Goal: Task Accomplishment & Management: Complete application form

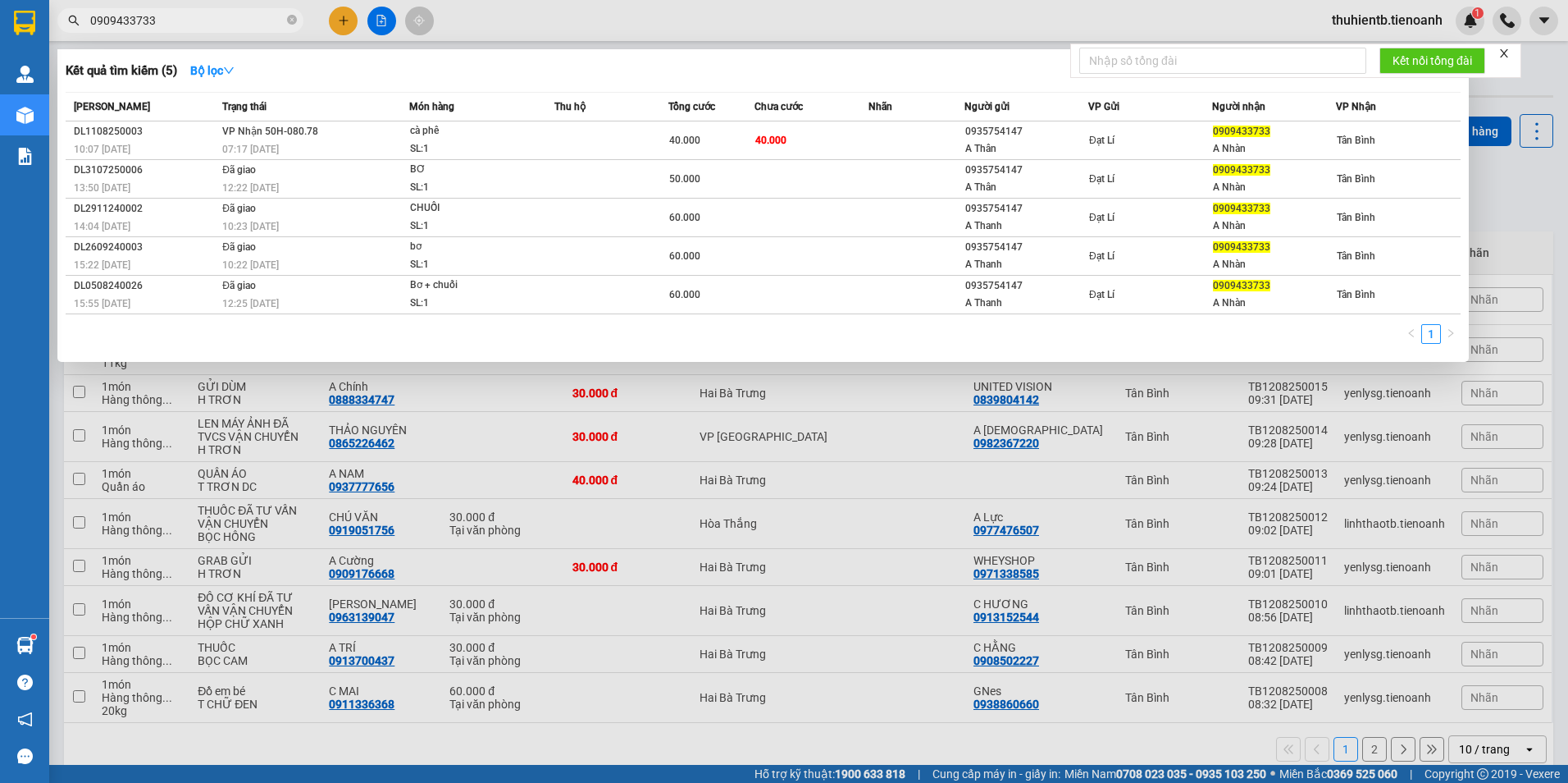
type input "0768765668"
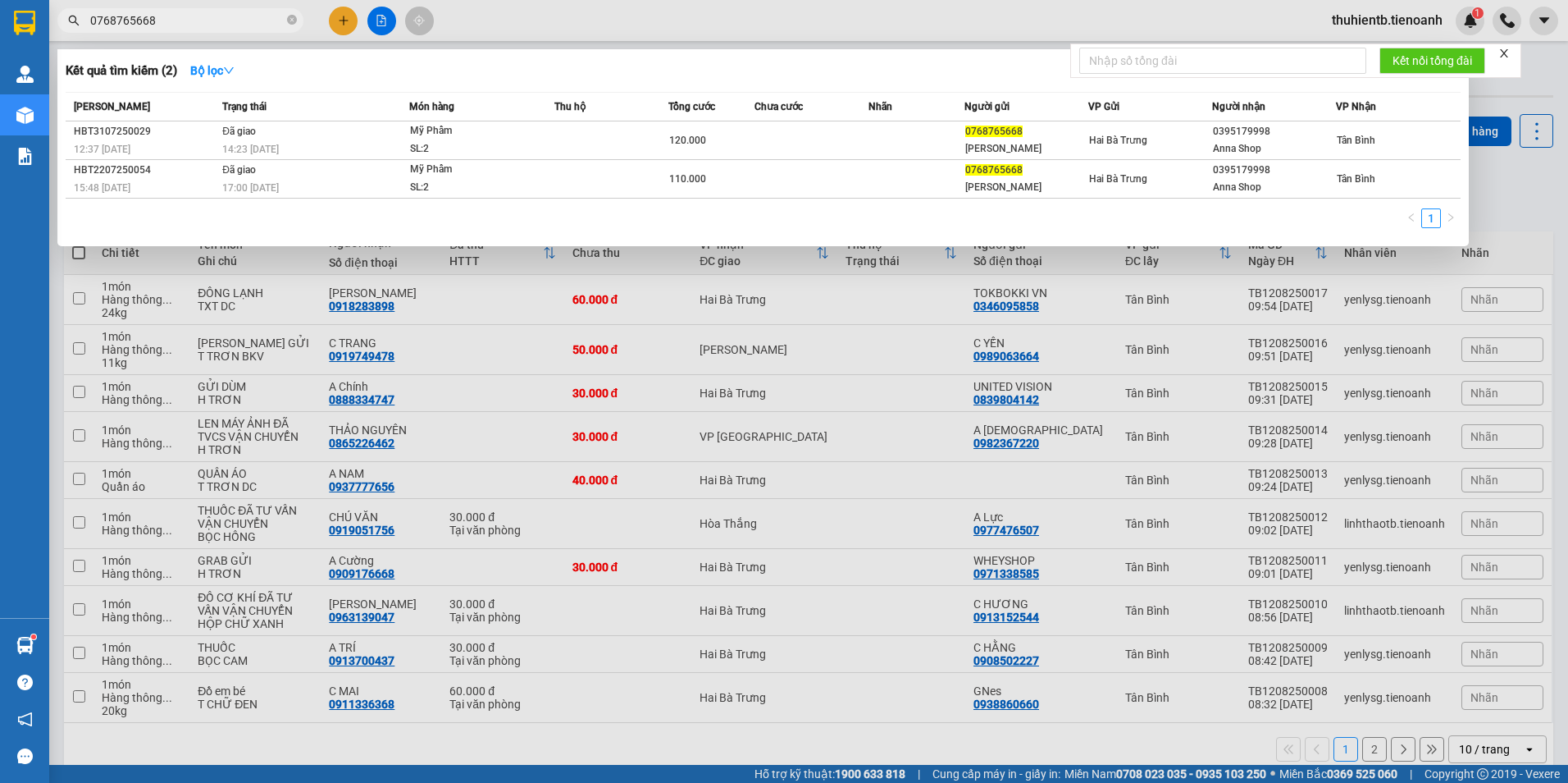
click at [152, 18] on input "0768765668" at bounding box center [187, 20] width 193 height 18
type input "0"
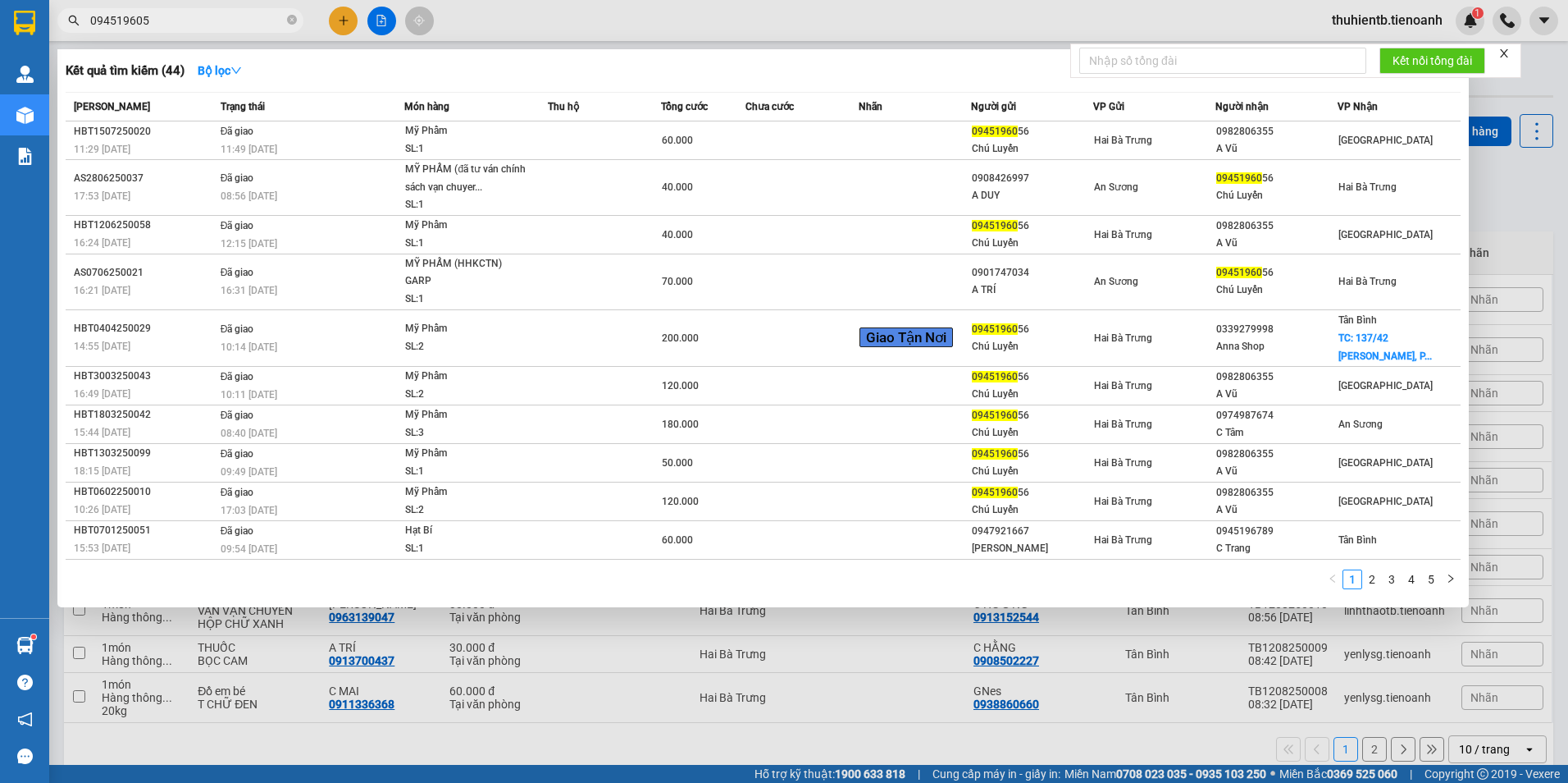
type input "0945196056"
click at [106, 24] on input "0945196056" at bounding box center [187, 20] width 193 height 18
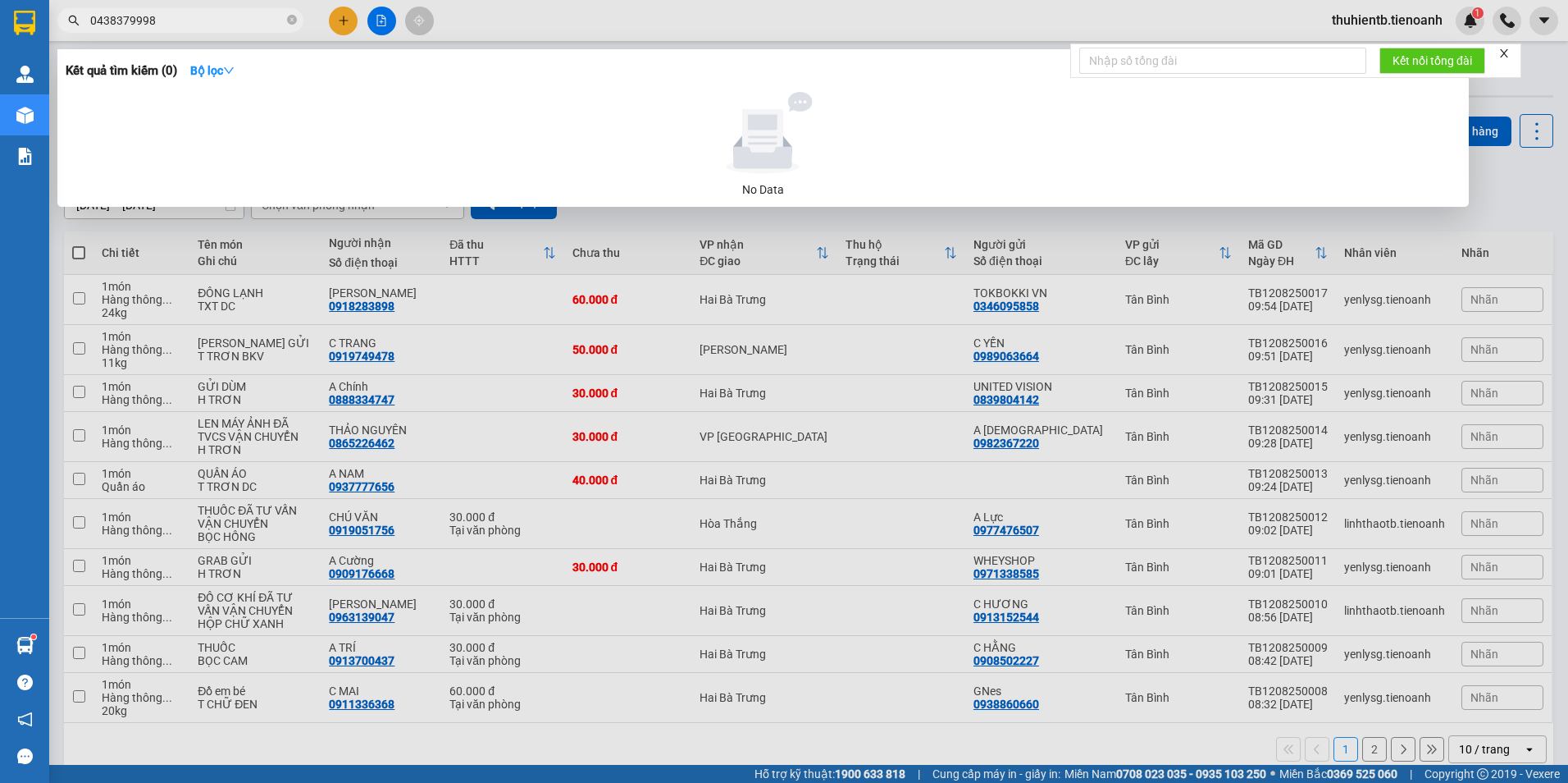
click at [116, 24] on input "0438379998" at bounding box center [187, 20] width 193 height 18
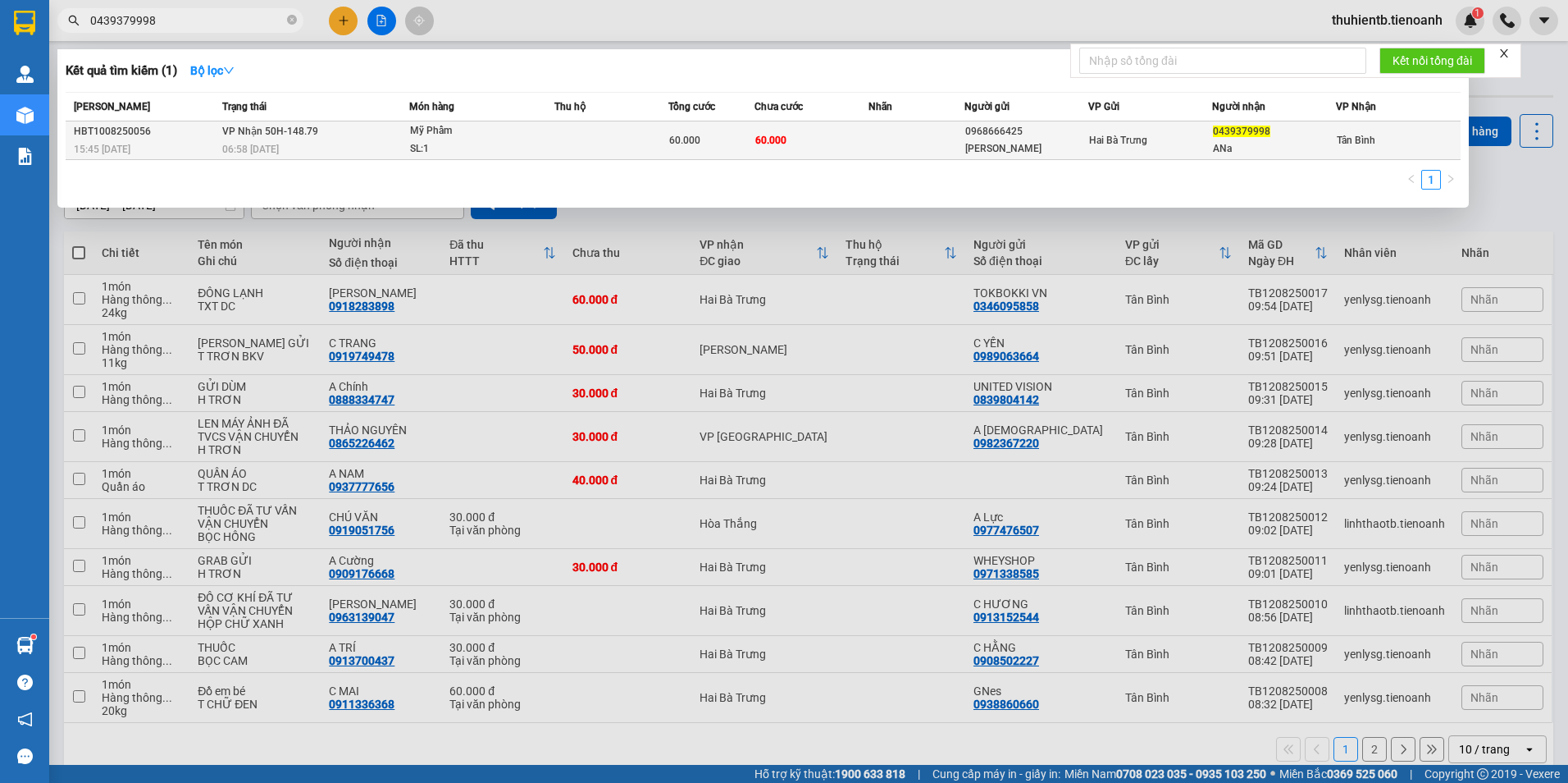
type input "0439379998"
click at [469, 152] on div "SL: 1" at bounding box center [471, 149] width 123 height 18
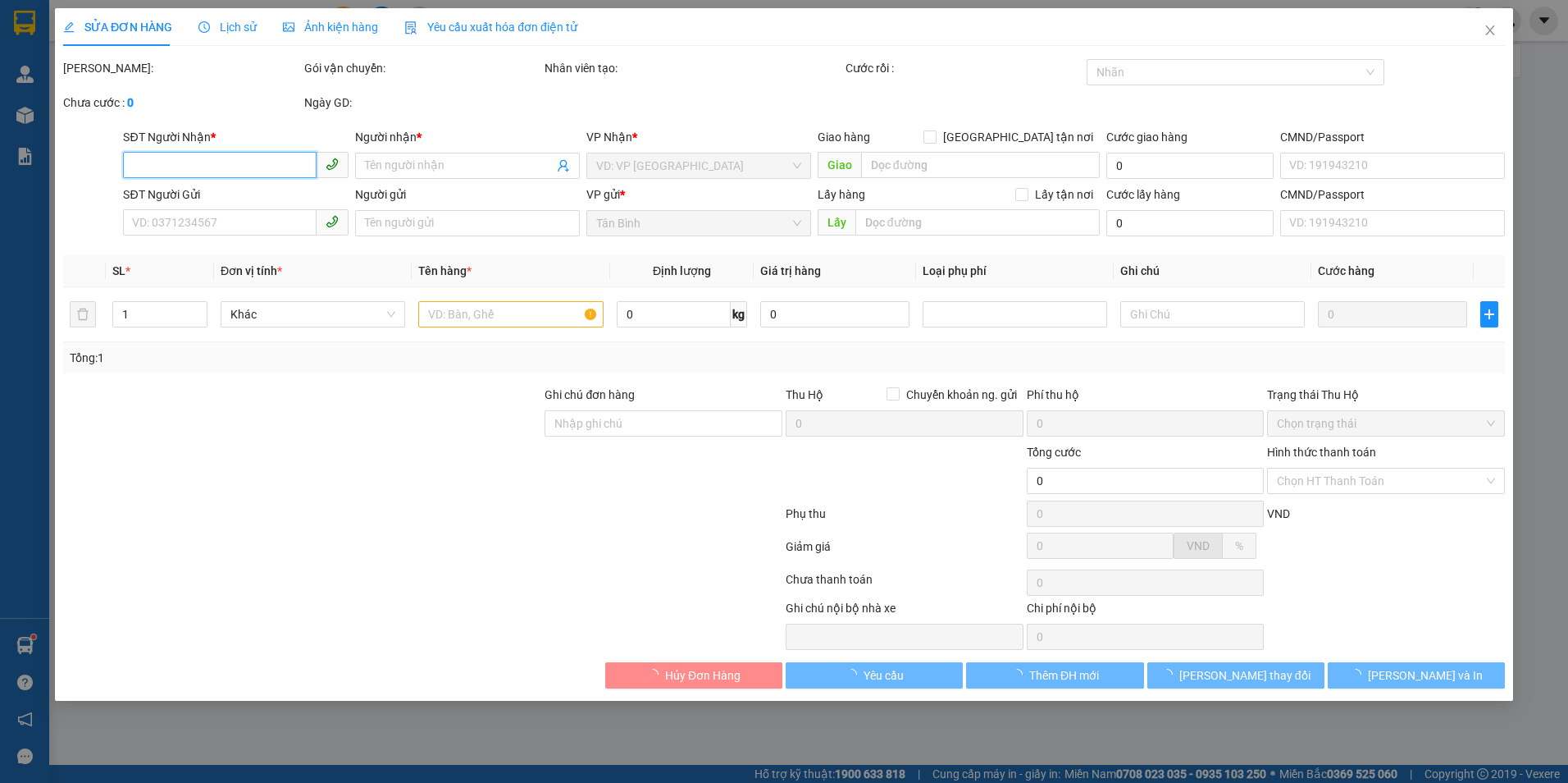
type input "0439379998"
type input "ANa"
type input "0968666425"
type input "[PERSON_NAME]"
type input "số đúng 0339279998"
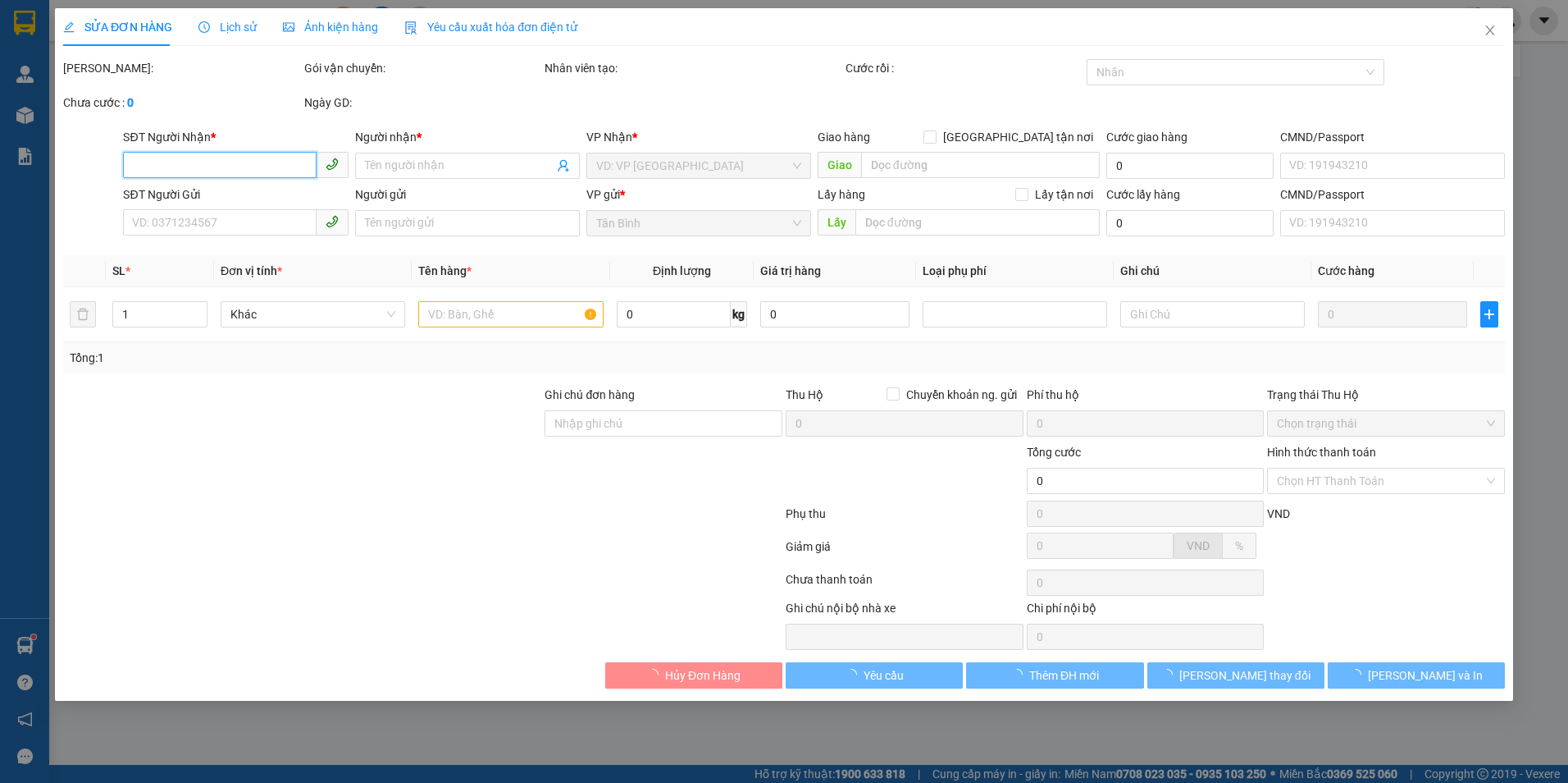
type input "60.000"
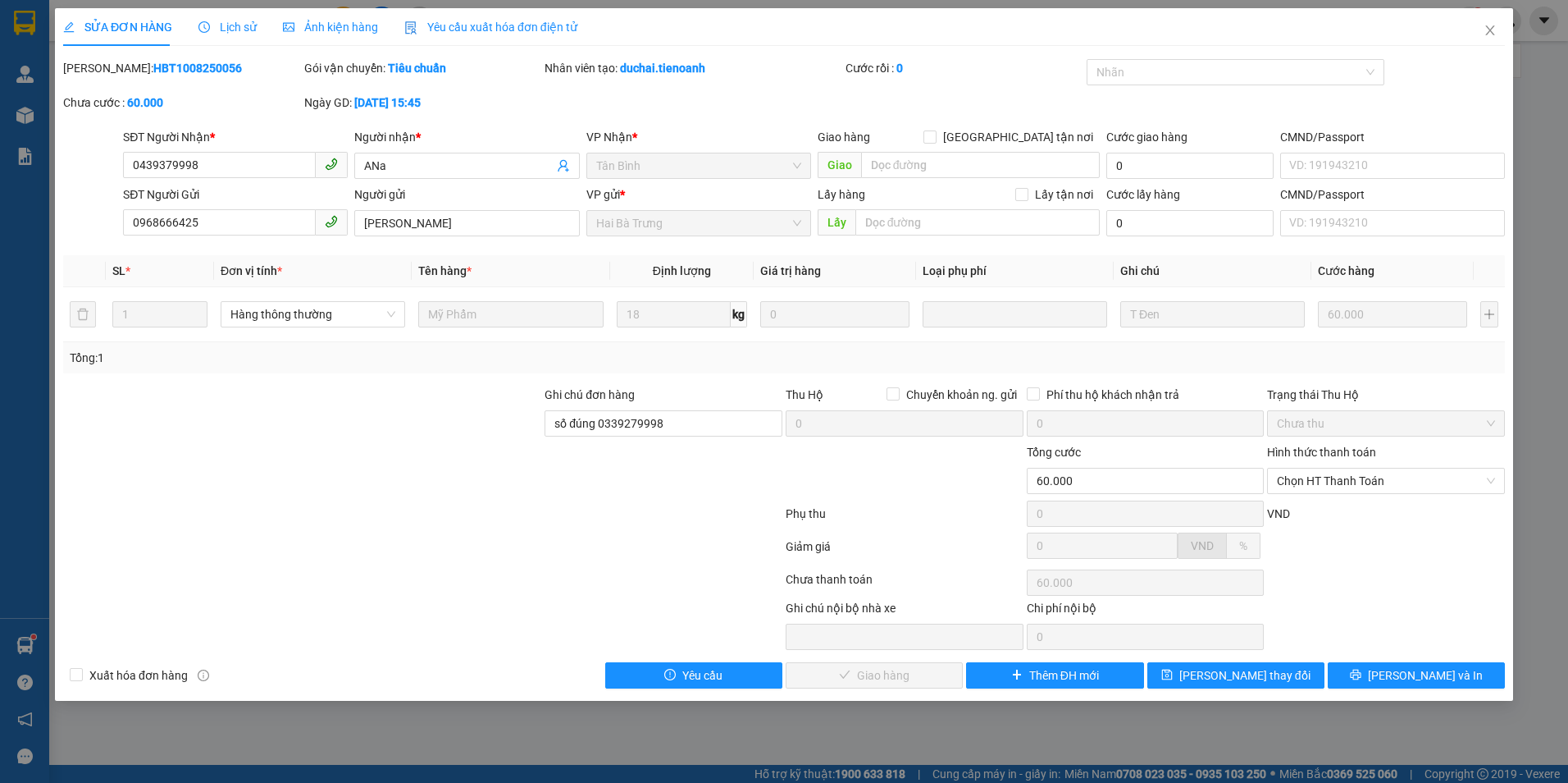
click at [264, 28] on div "SỬA ĐƠN HÀNG Lịch sử Ảnh kiện hàng Yêu cầu xuất hóa đơn điện tử" at bounding box center [320, 27] width 515 height 38
click at [240, 33] on span "Lịch sử" at bounding box center [228, 27] width 59 height 13
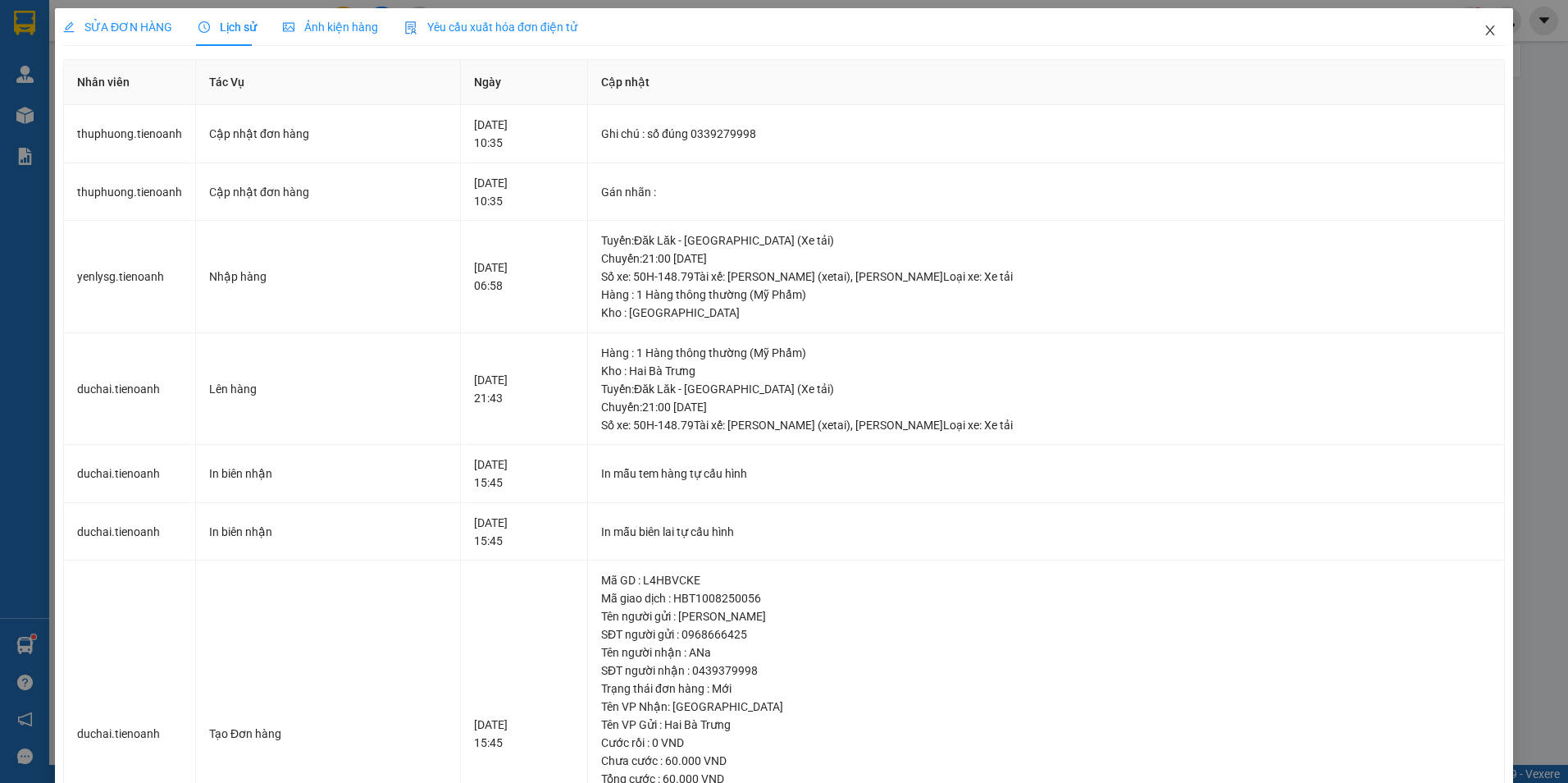
click at [1485, 28] on icon "close" at bounding box center [1490, 30] width 13 height 13
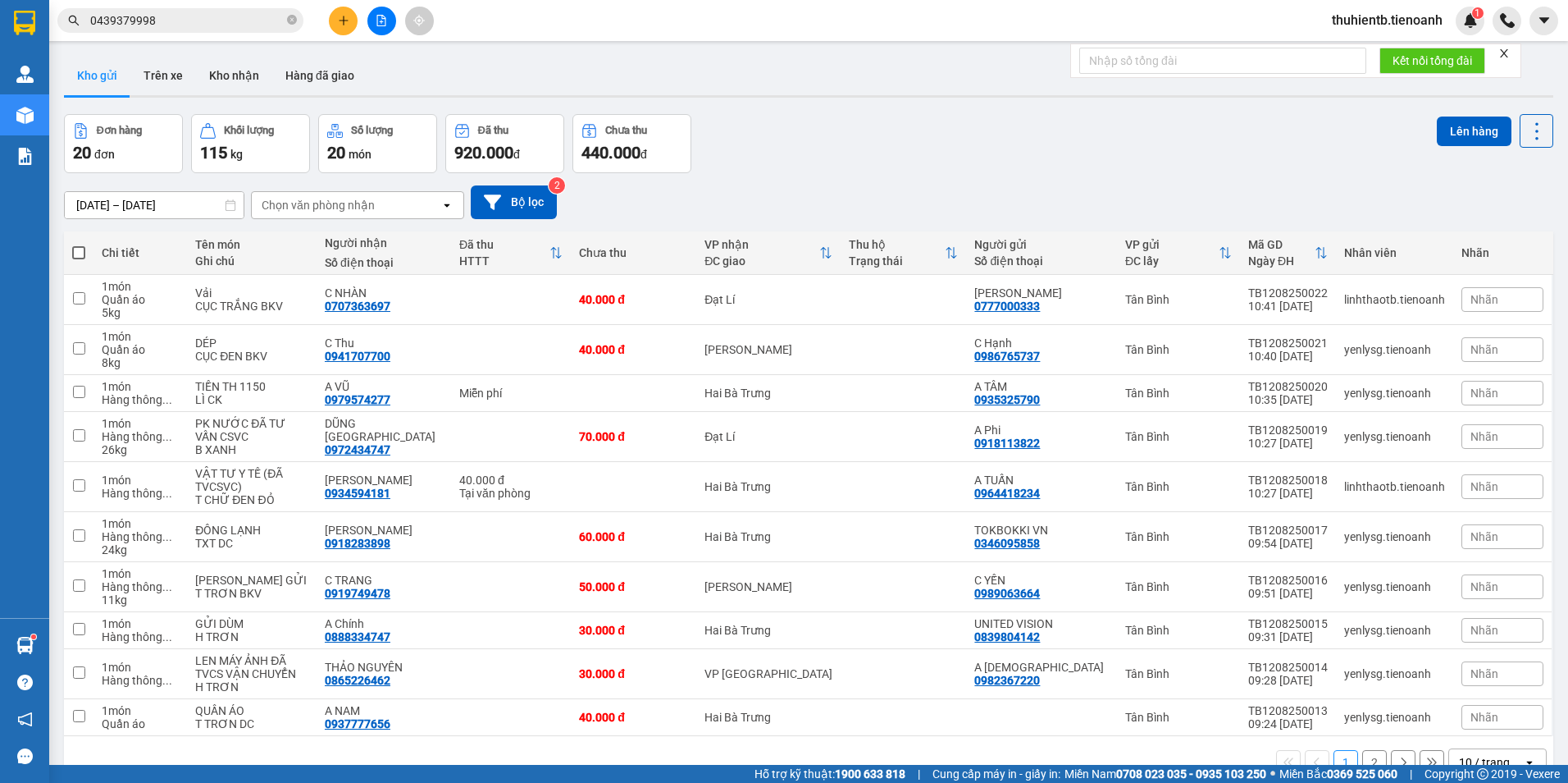
click at [223, 20] on input "0439379998" at bounding box center [187, 20] width 193 height 18
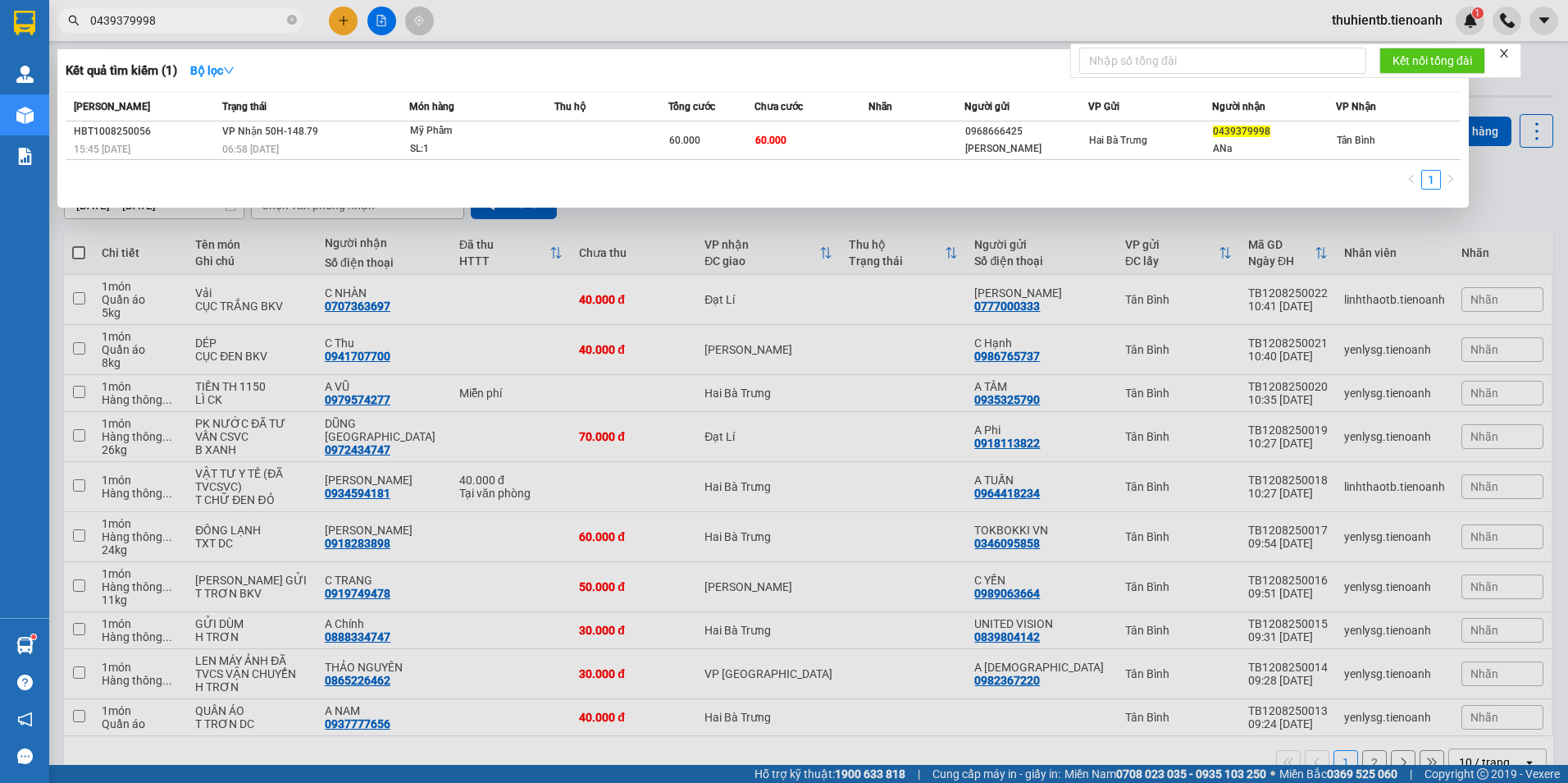
click at [223, 20] on input "0439379998" at bounding box center [187, 20] width 193 height 18
click at [184, 26] on input "0439379998" at bounding box center [187, 20] width 193 height 18
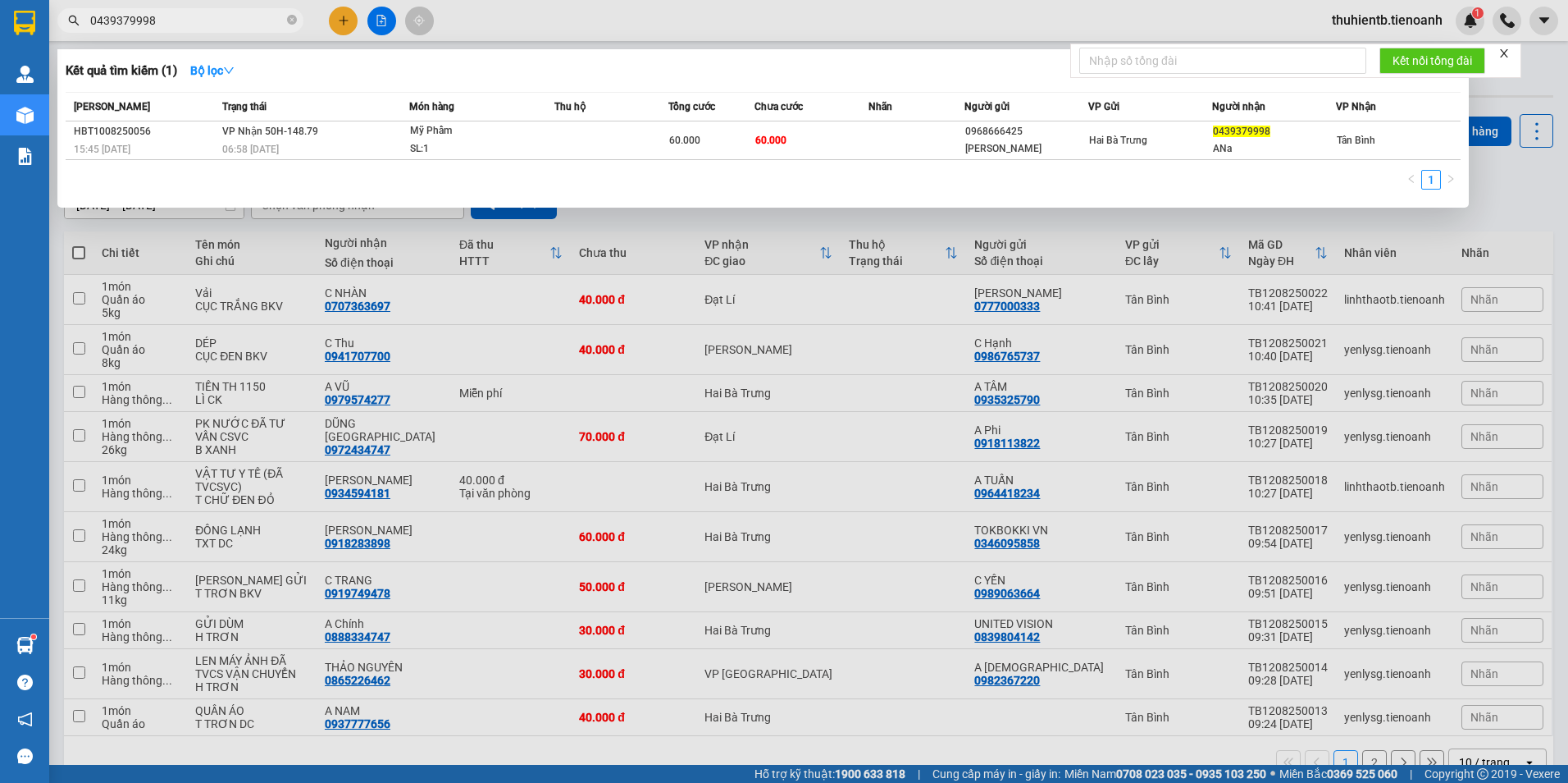
paste input "968666425"
click at [226, 29] on span "0968666425" at bounding box center [180, 20] width 246 height 25
click at [225, 23] on input "0968666425" at bounding box center [187, 20] width 193 height 18
paste input "46664747"
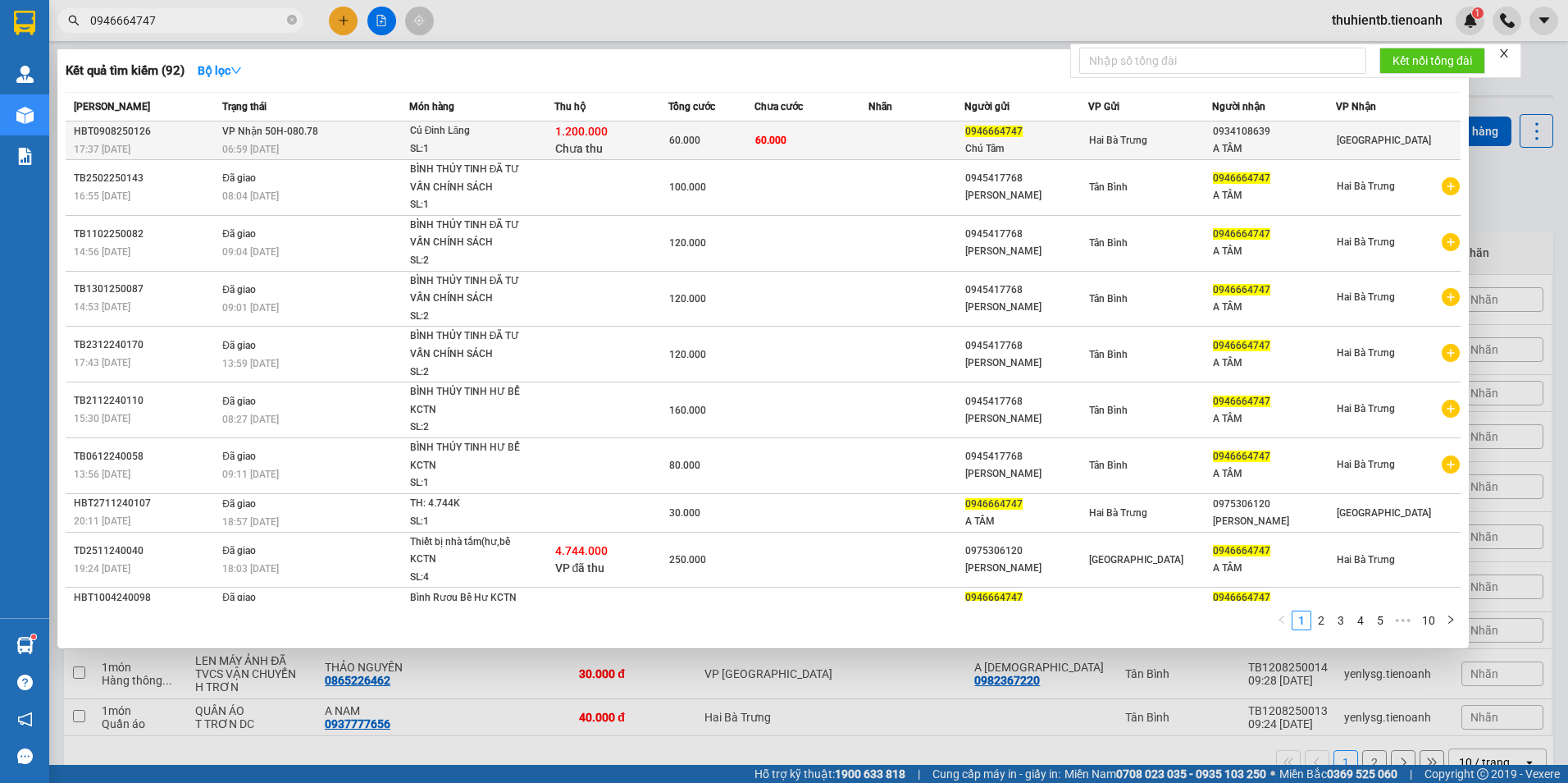
type input "0946664747"
click at [286, 144] on div "06:59 [DATE]" at bounding box center [316, 149] width 186 height 18
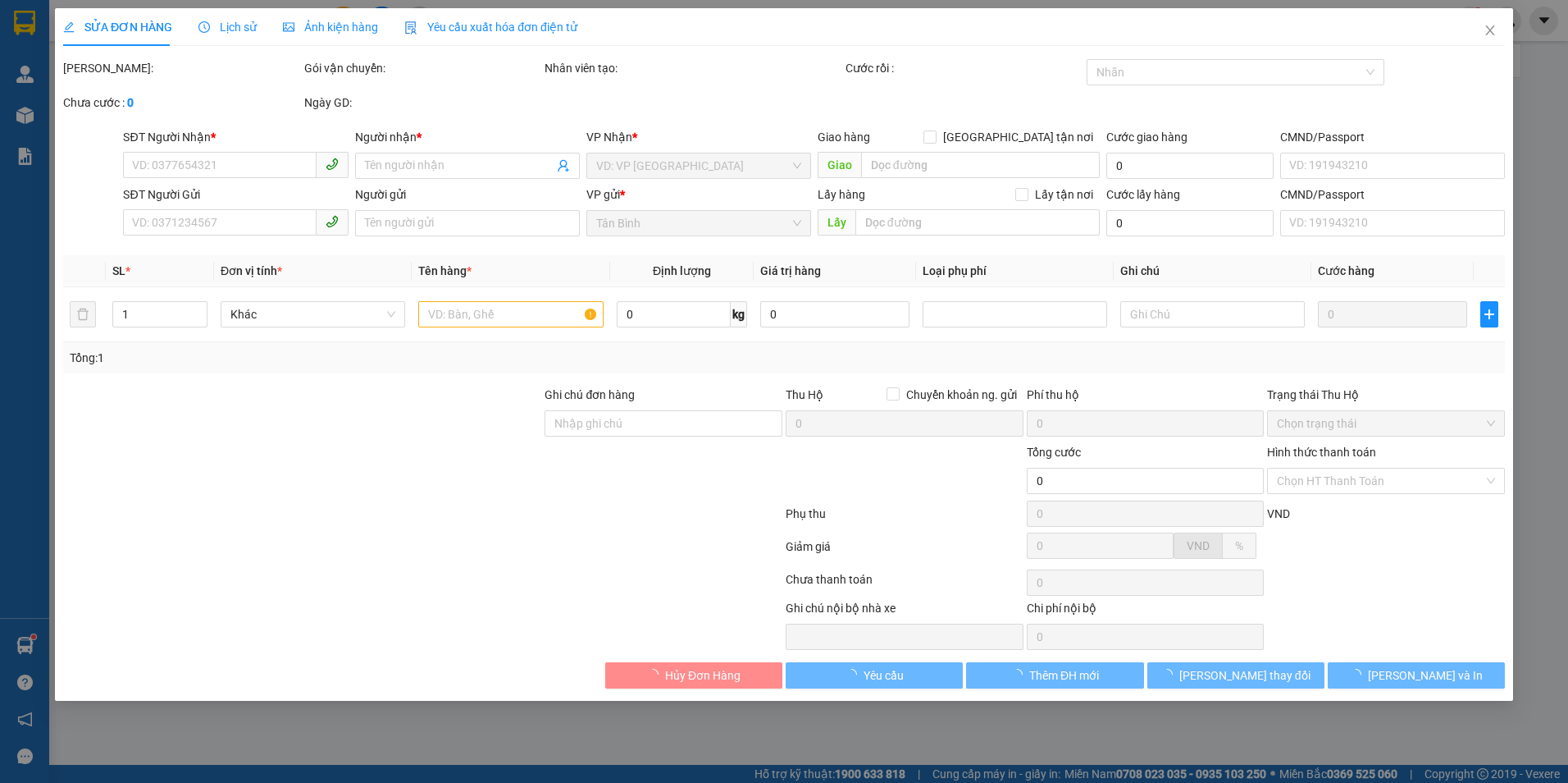
type input "0934108639"
type input "A TÂM"
type input "0946664747"
type input "Chú Tâm"
type input "Tiền TH CR"
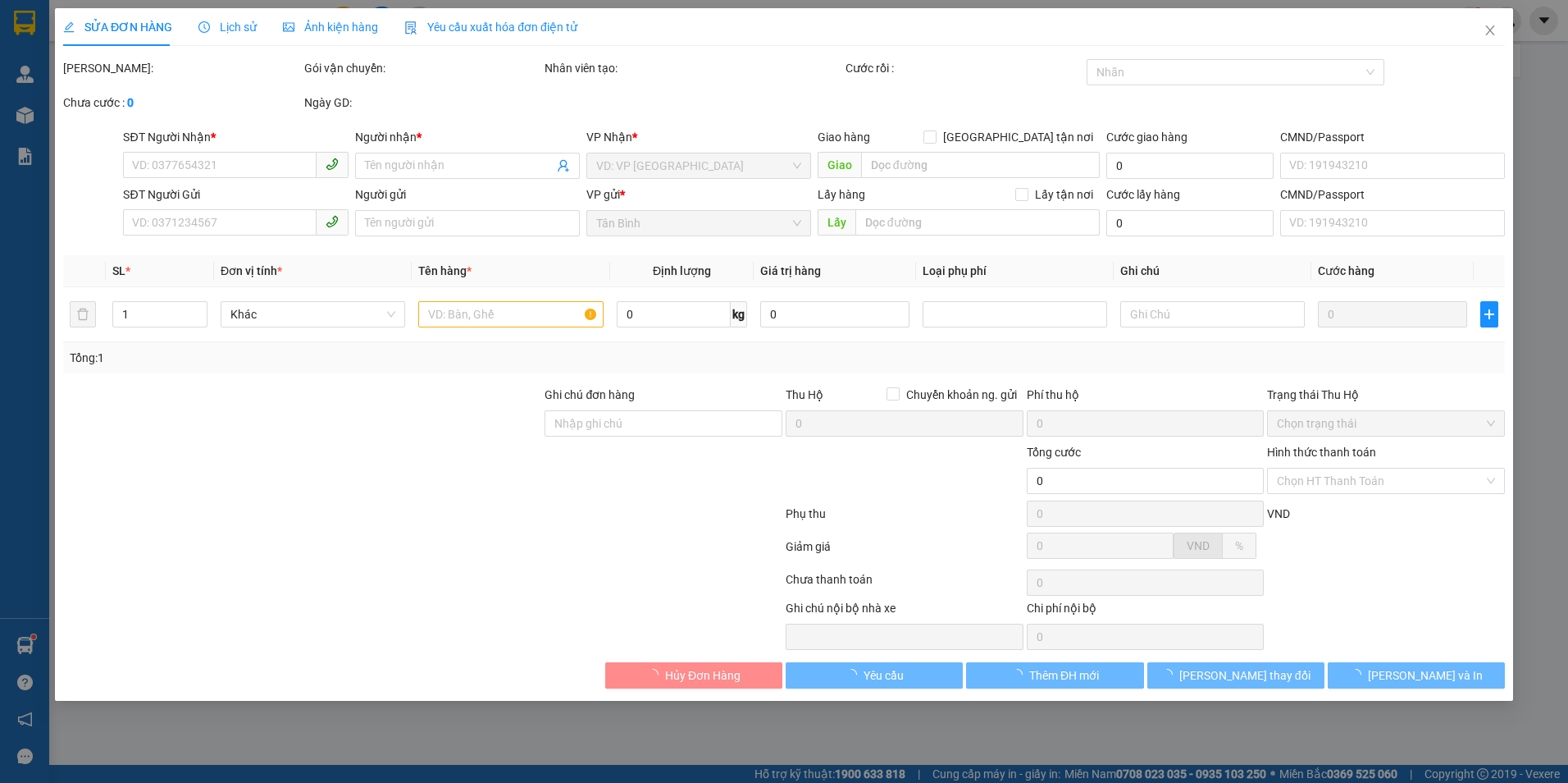
type input "1.200.000"
type input "60.000"
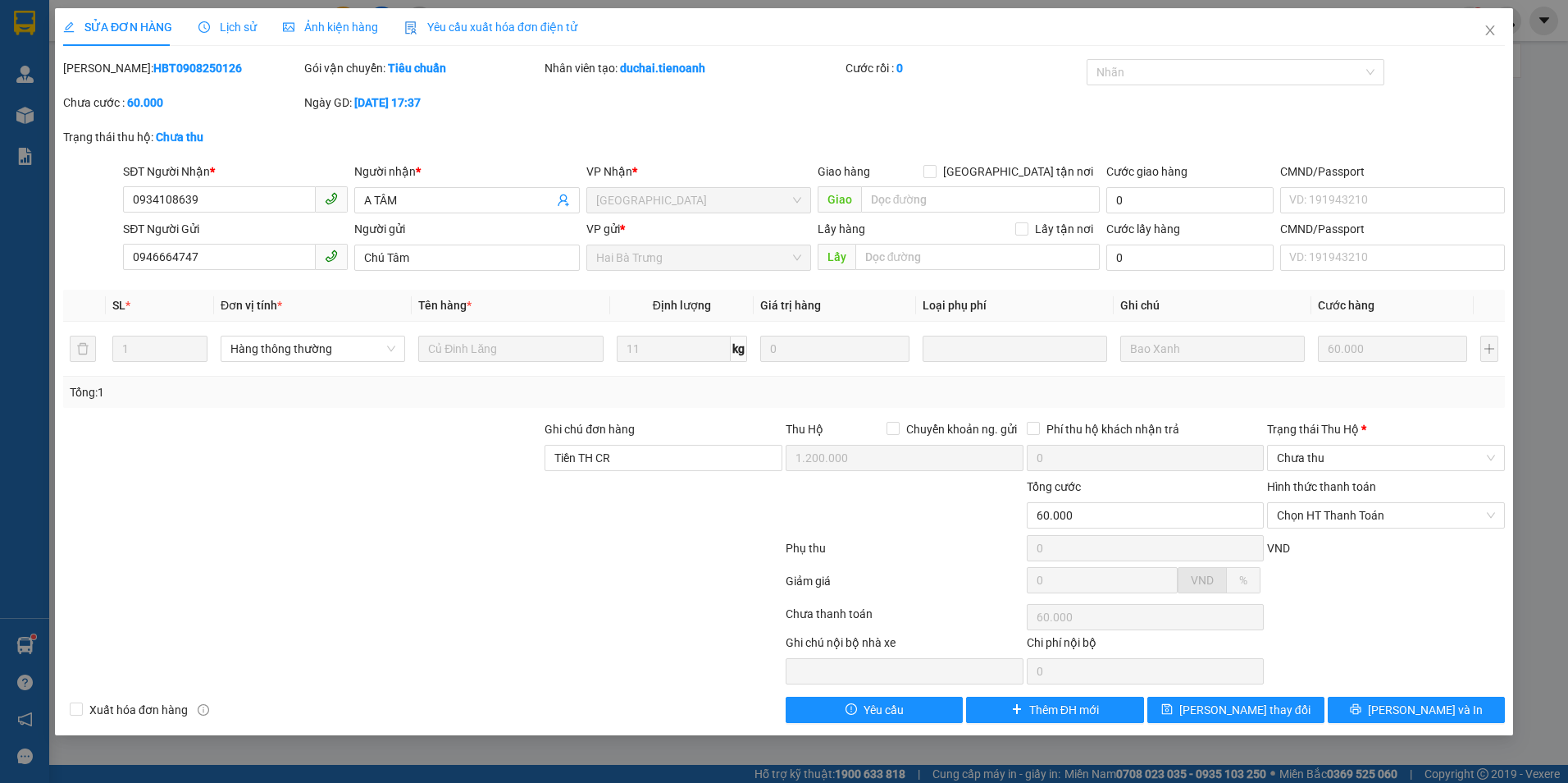
click at [238, 33] on span "Lịch sử" at bounding box center [228, 27] width 59 height 13
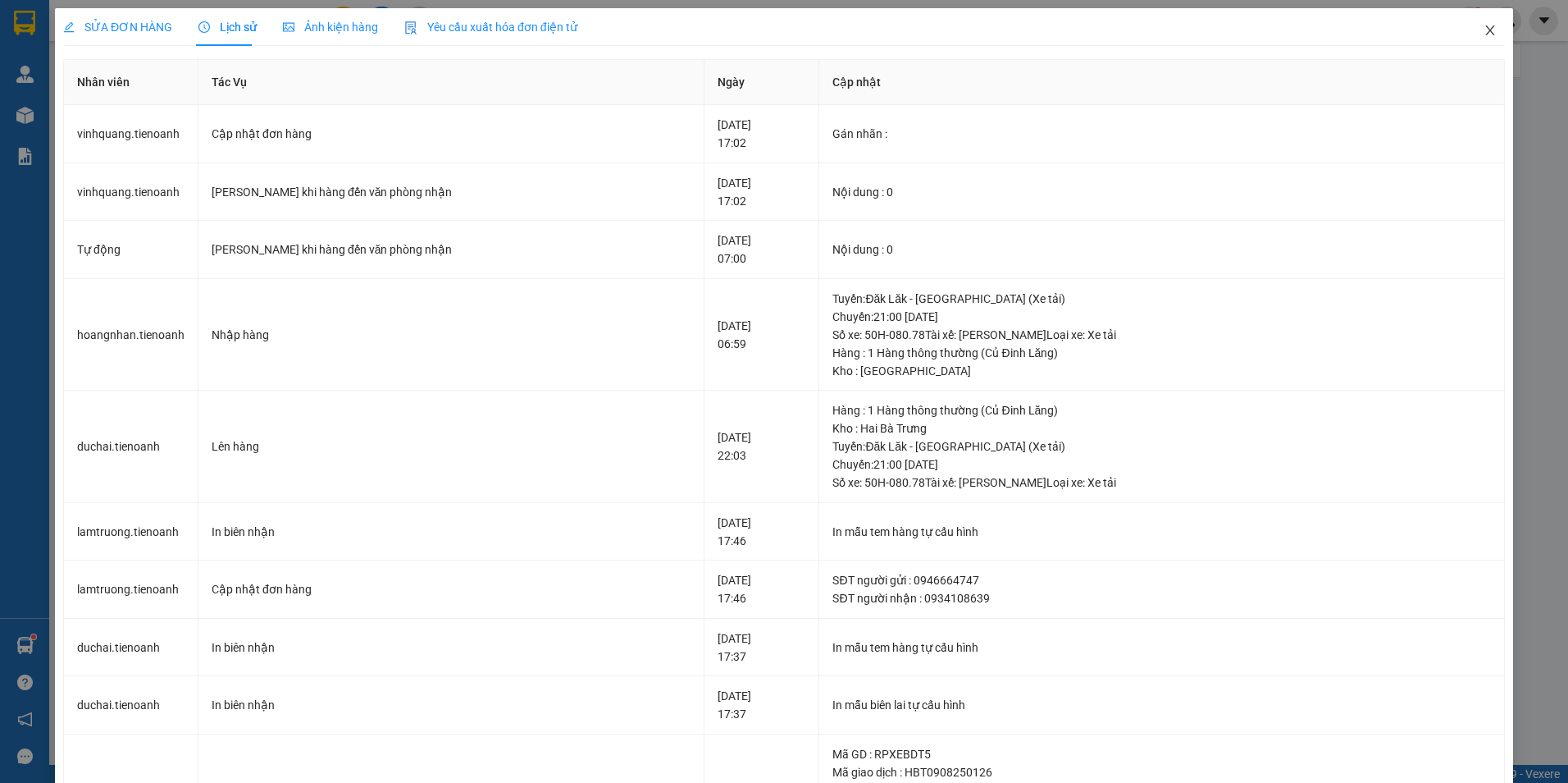
click at [1484, 31] on icon "close" at bounding box center [1490, 30] width 13 height 13
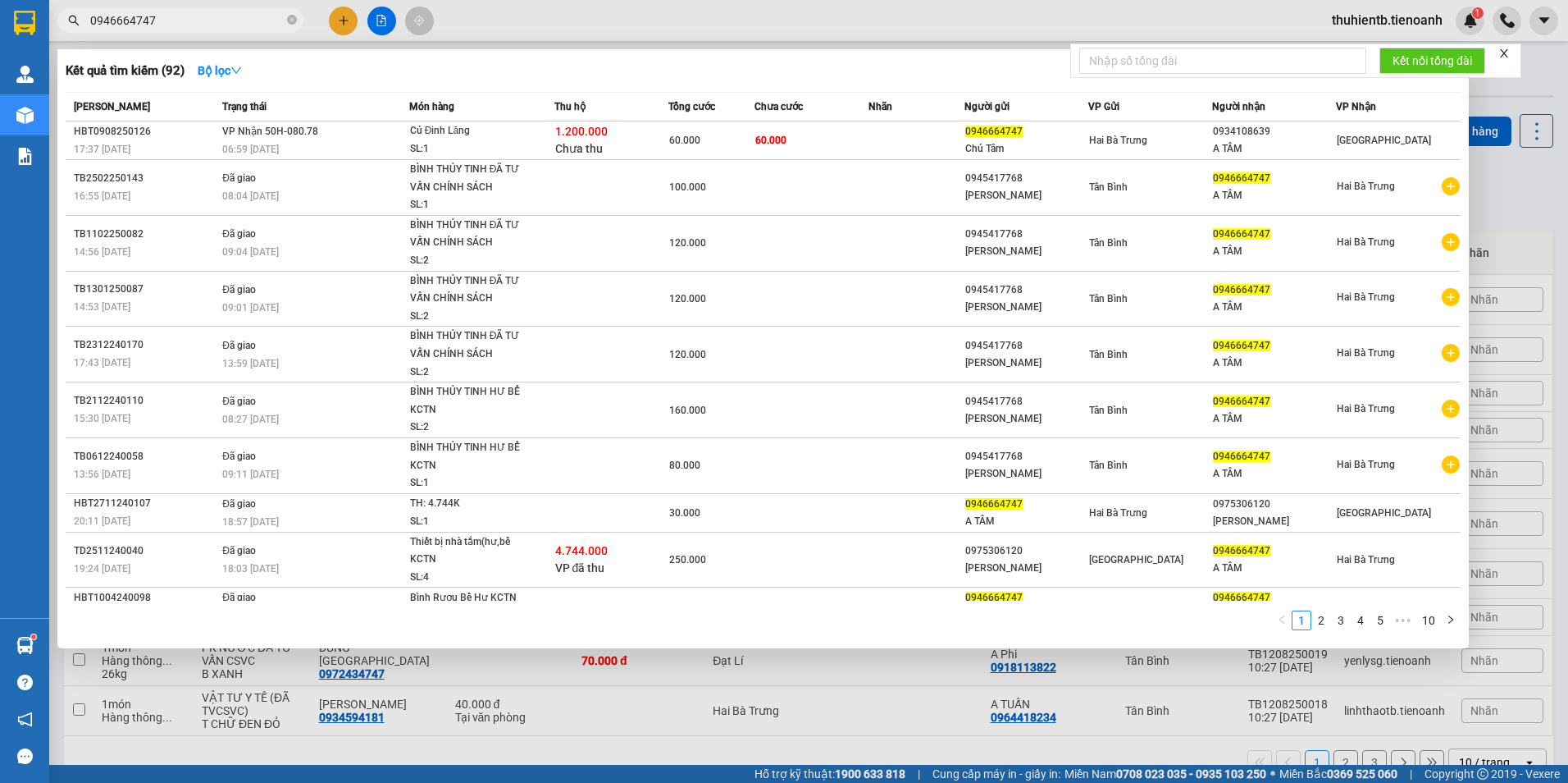
click at [207, 20] on input "0946664747" at bounding box center [187, 20] width 193 height 18
click at [157, 14] on input "0946664747" at bounding box center [187, 20] width 193 height 18
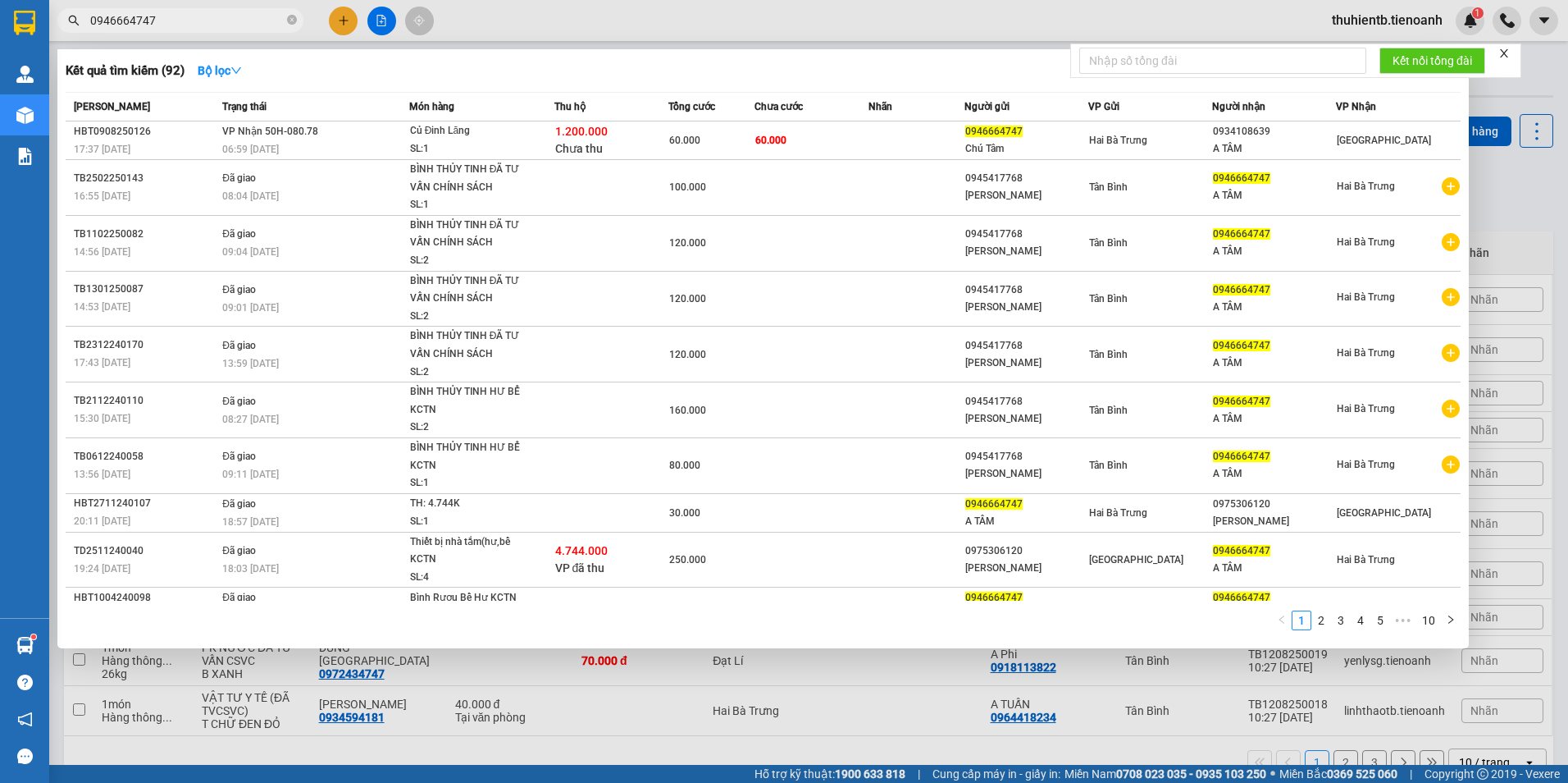
click at [157, 14] on input "0946664747" at bounding box center [187, 20] width 193 height 18
paste input "35434465"
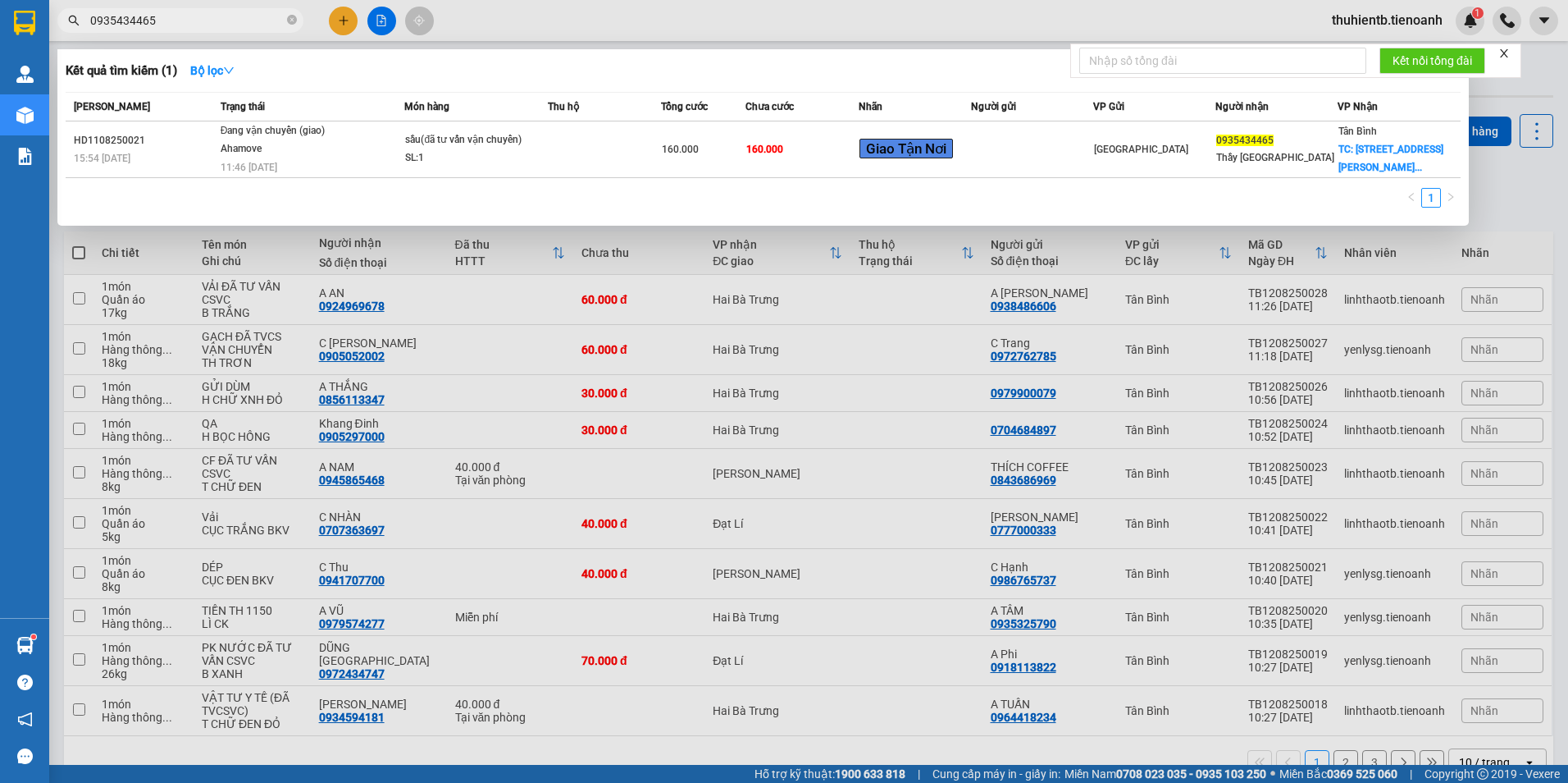
type input "0935434465"
